Goal: Entertainment & Leisure: Consume media (video, audio)

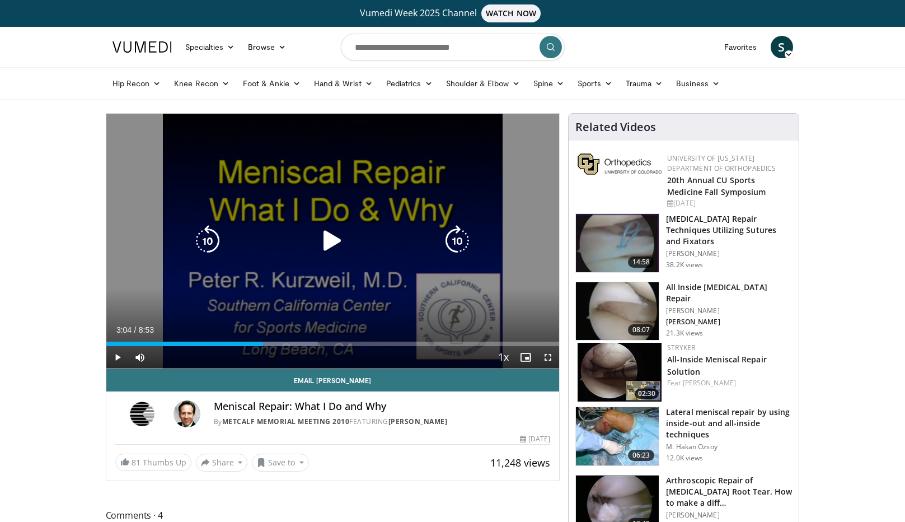
click at [326, 245] on icon "Video Player" at bounding box center [332, 240] width 31 height 31
click at [330, 239] on icon "Video Player" at bounding box center [332, 240] width 31 height 31
click at [332, 243] on icon "Video Player" at bounding box center [332, 240] width 31 height 31
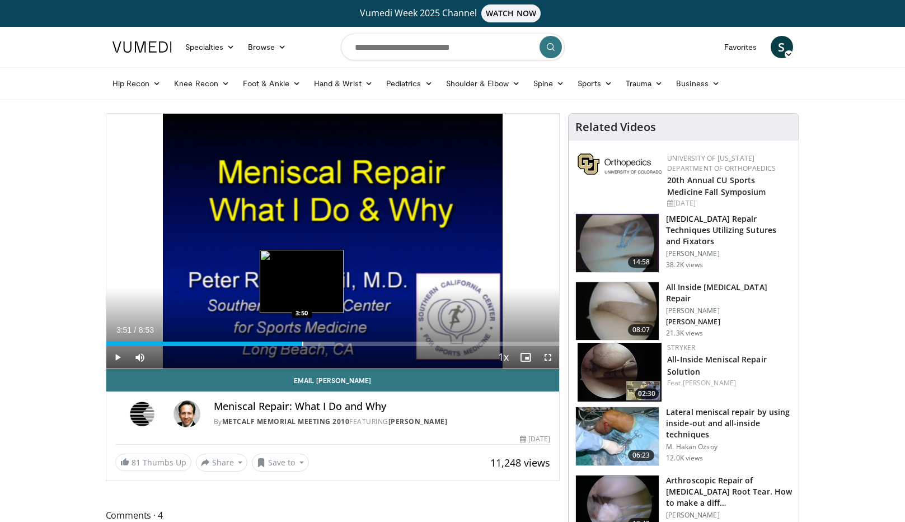
click at [302, 340] on div "Loaded : 50.51% 3:51 3:50" at bounding box center [332, 340] width 453 height 11
click at [329, 343] on div "Progress Bar" at bounding box center [329, 344] width 1 height 4
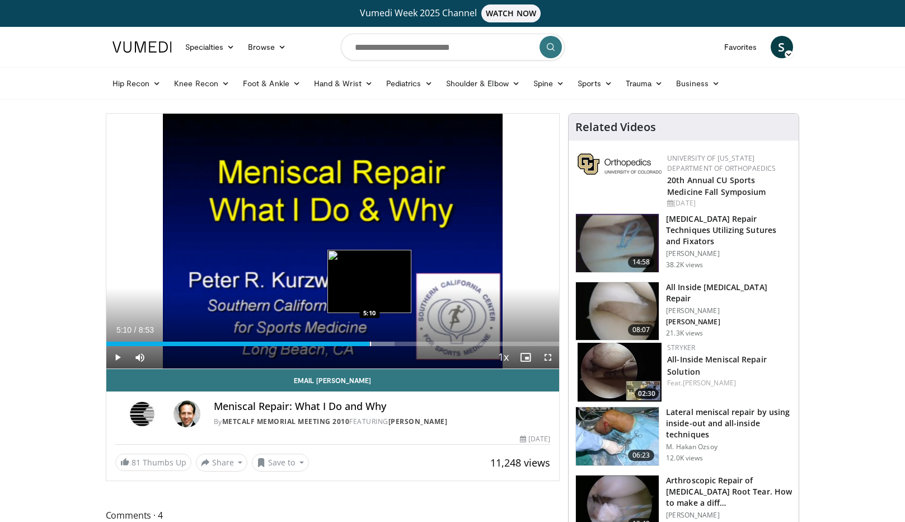
click at [369, 340] on div "Loaded : 63.61% 5:10 5:10" at bounding box center [332, 340] width 453 height 11
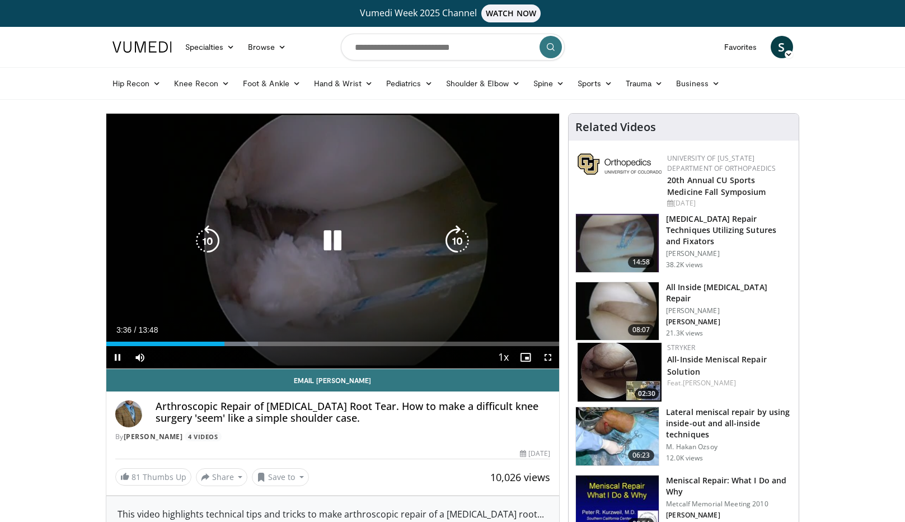
click at [340, 241] on icon "Video Player" at bounding box center [332, 240] width 31 height 31
